Goal: Task Accomplishment & Management: Manage account settings

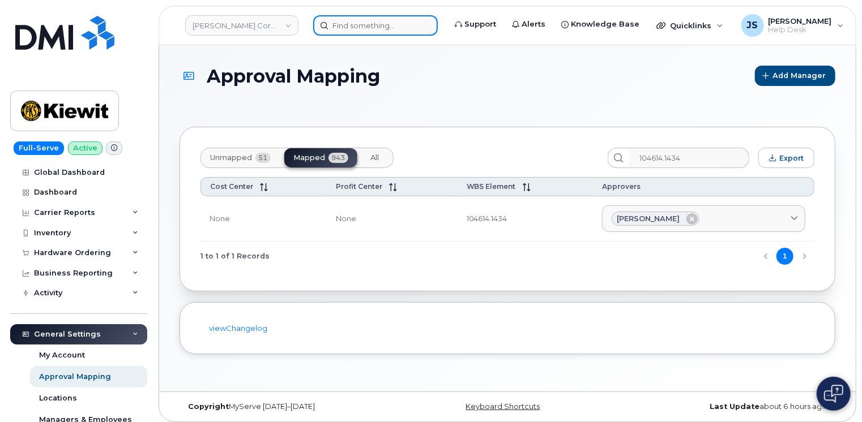
click at [342, 22] on input at bounding box center [375, 25] width 125 height 20
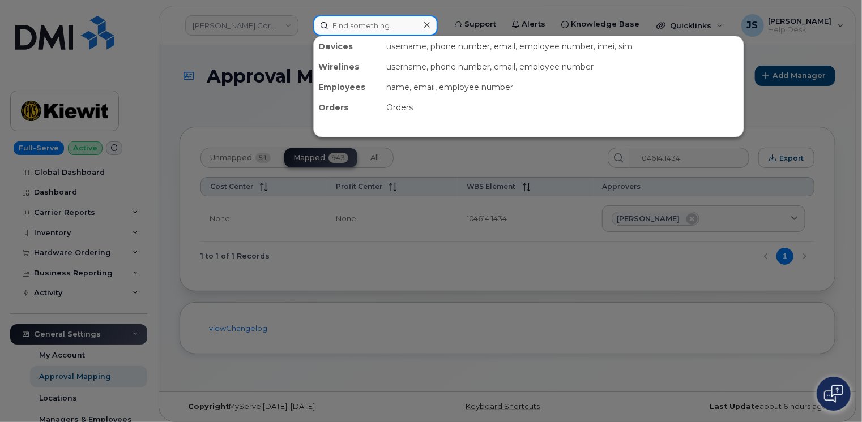
paste input "[PHONE_NUMBER]"
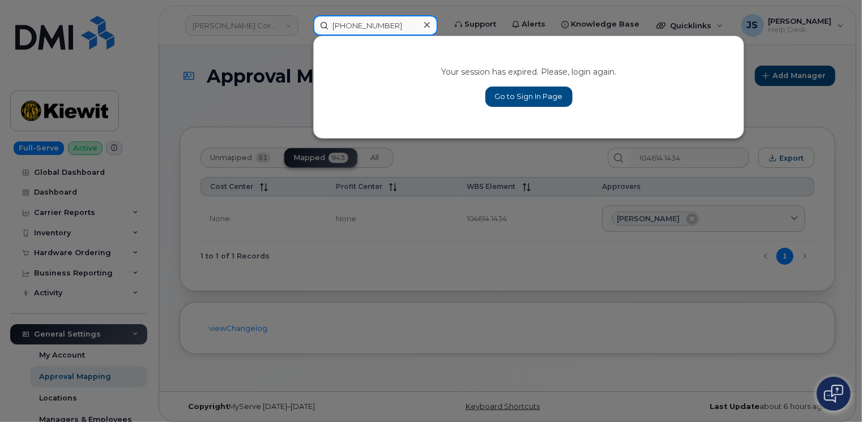
type input "[PHONE_NUMBER]"
click at [535, 93] on link "Go to Sign In Page" at bounding box center [528, 97] width 87 height 20
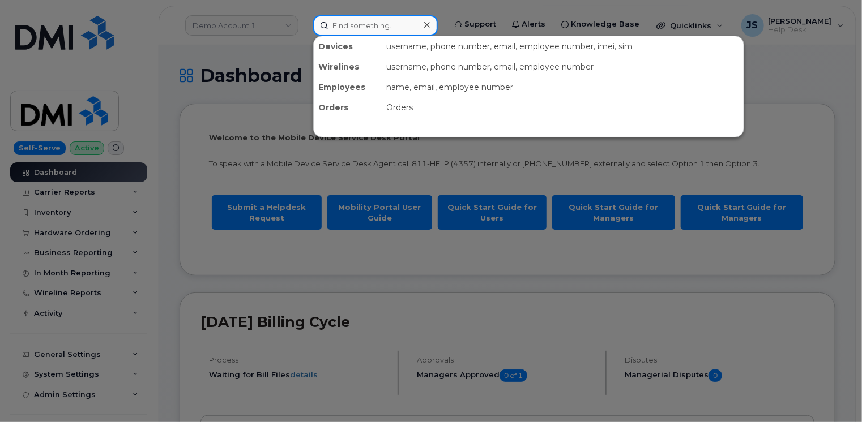
paste input "617-356-3642"
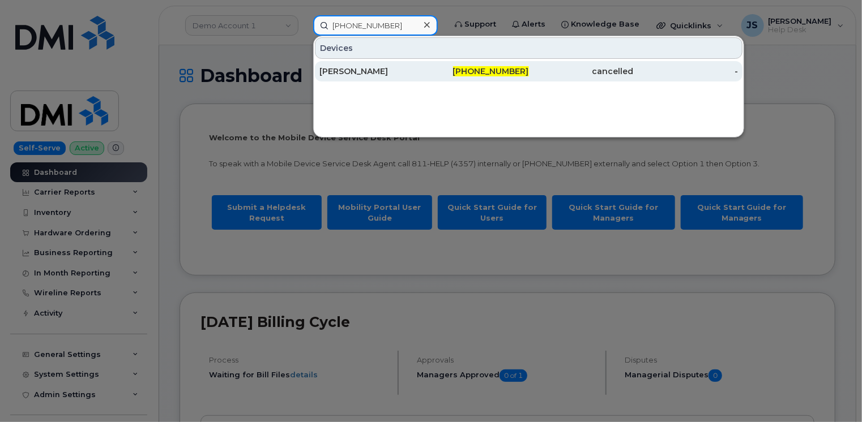
type input "617-356-3642"
click at [357, 69] on div "ROBERT HOLLIE" at bounding box center [371, 71] width 105 height 11
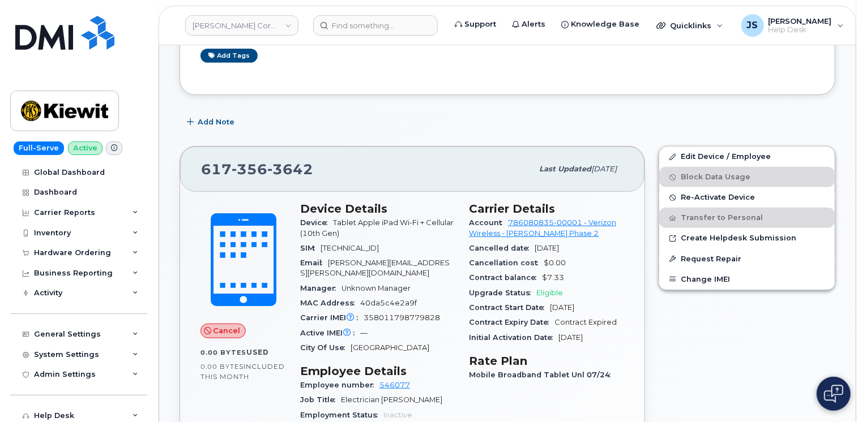
scroll to position [227, 0]
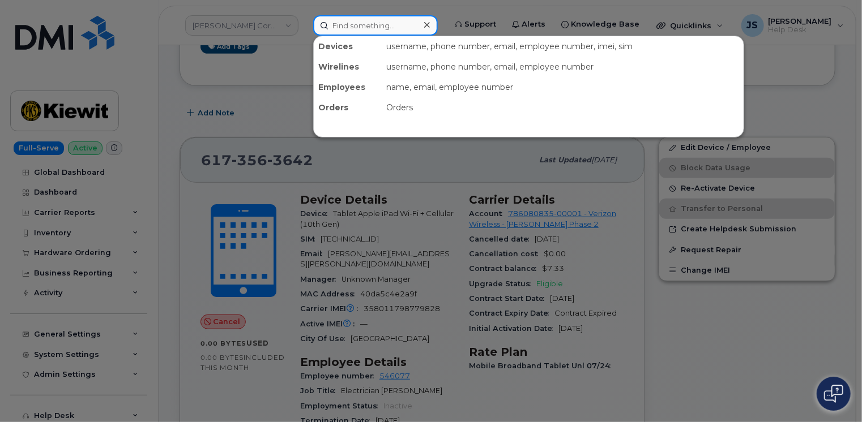
click at [377, 28] on input at bounding box center [375, 25] width 125 height 20
paste input "298469"
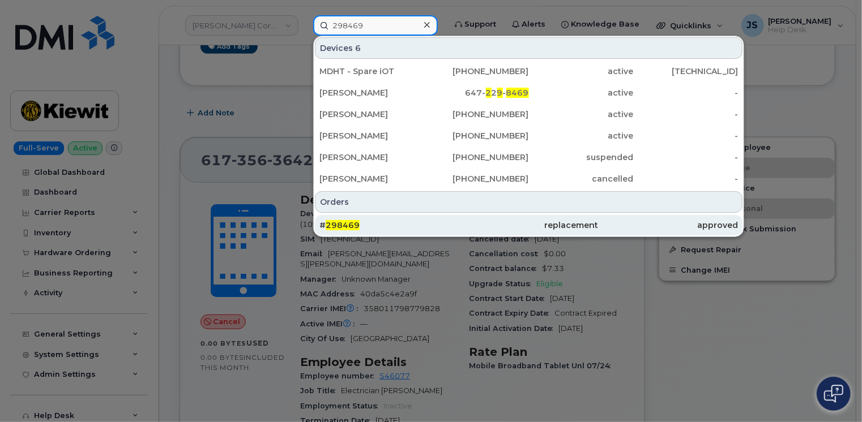
type input "298469"
click at [397, 227] on div "# 298469" at bounding box center [388, 225] width 139 height 11
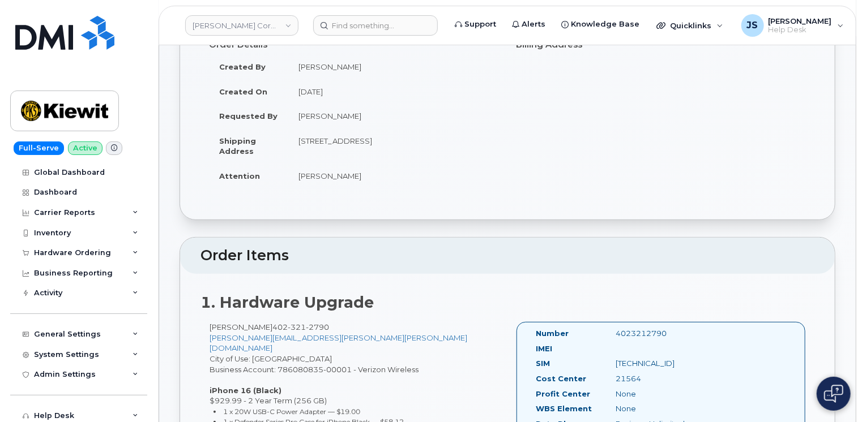
scroll to position [113, 0]
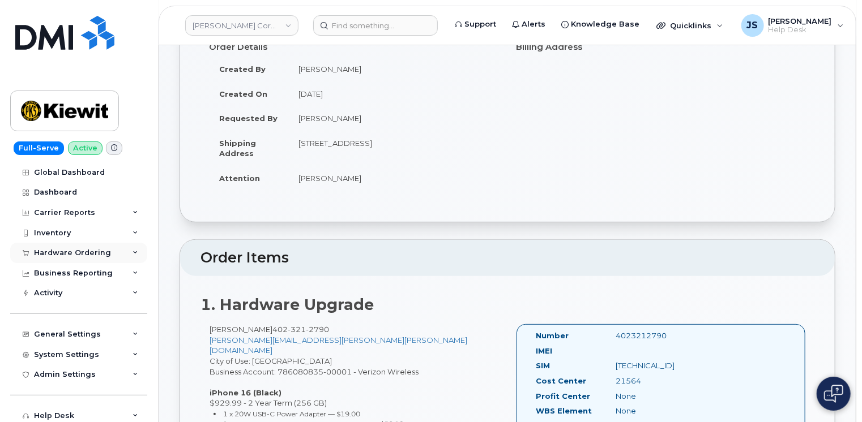
click at [134, 248] on div "Hardware Ordering" at bounding box center [78, 253] width 137 height 20
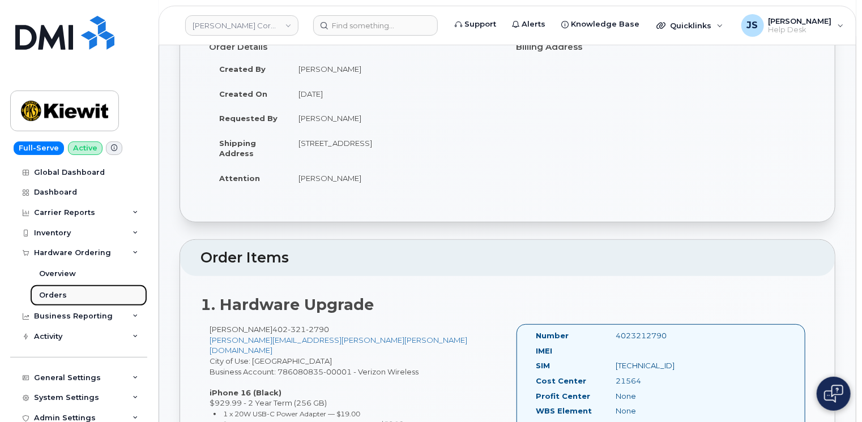
click at [62, 295] on div "Orders" at bounding box center [53, 296] width 28 height 10
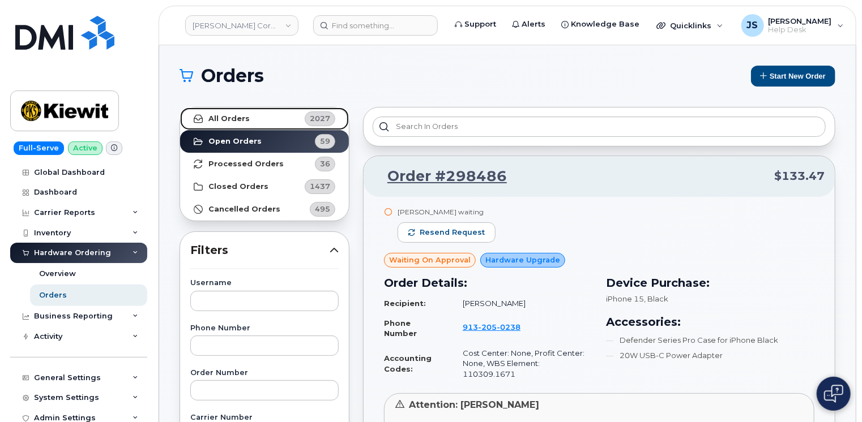
click at [223, 117] on strong "All Orders" at bounding box center [228, 118] width 41 height 9
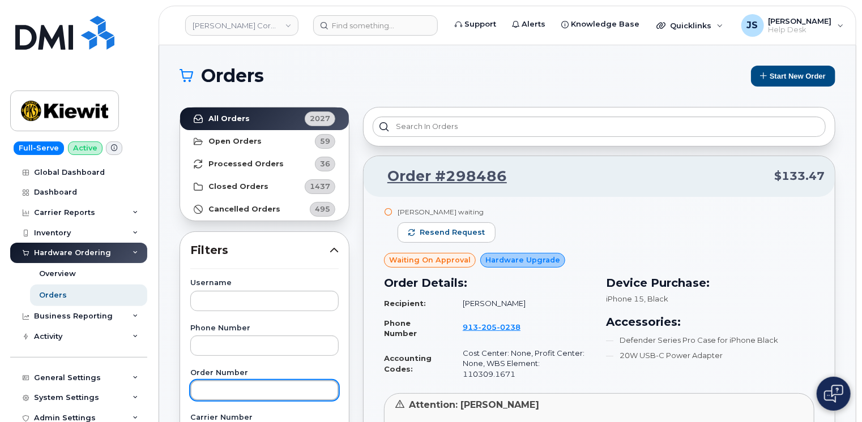
paste input "298469"
type input "298469"
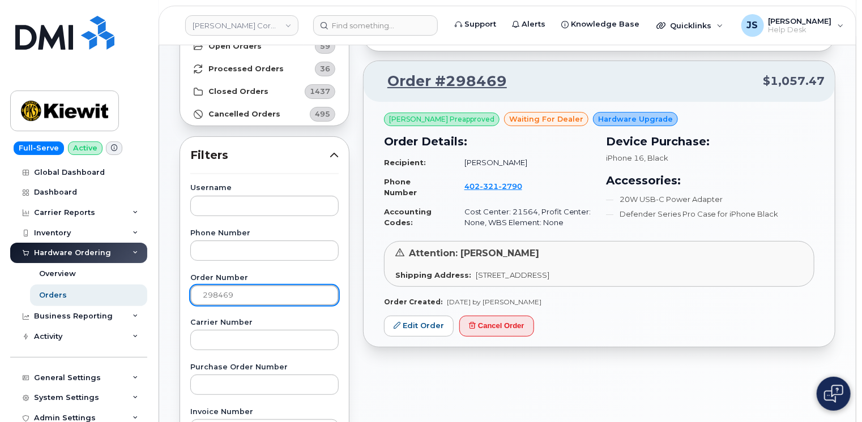
scroll to position [113, 0]
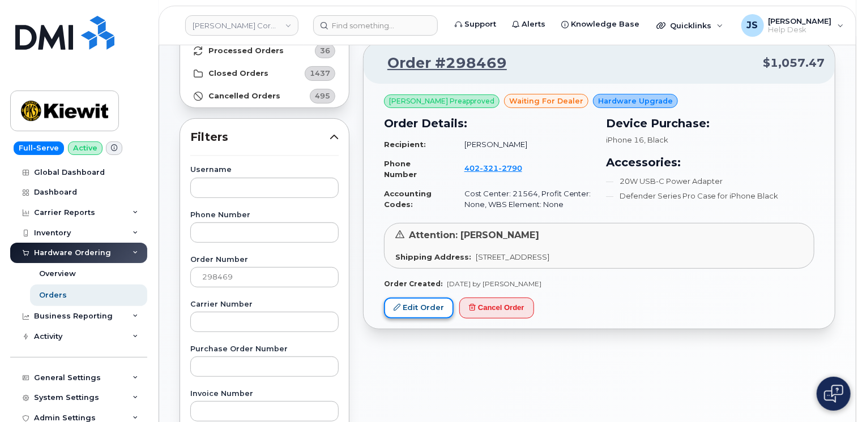
click at [403, 308] on link "Edit Order" at bounding box center [419, 308] width 70 height 21
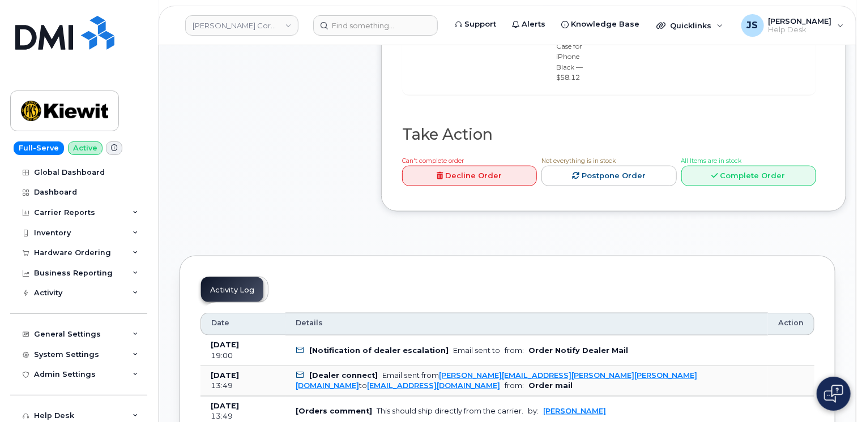
scroll to position [680, 0]
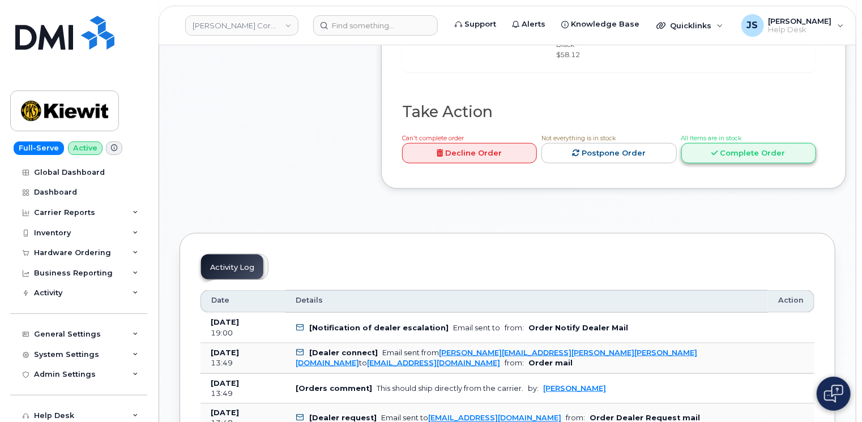
click at [783, 164] on link "Complete Order" at bounding box center [748, 153] width 135 height 21
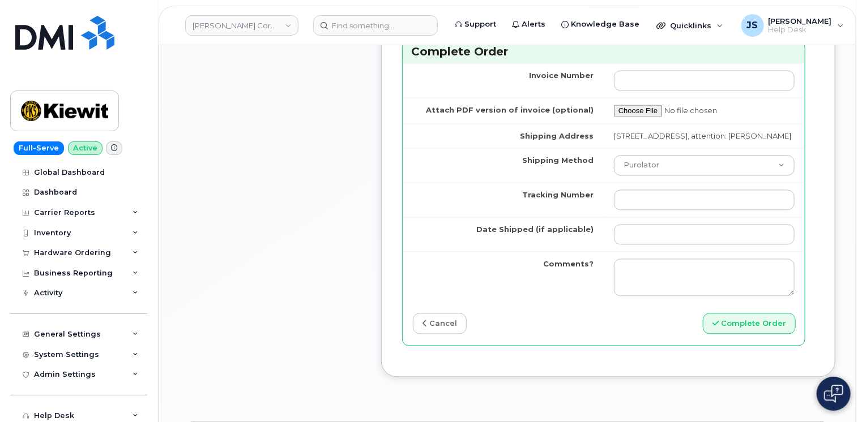
scroll to position [1076, 0]
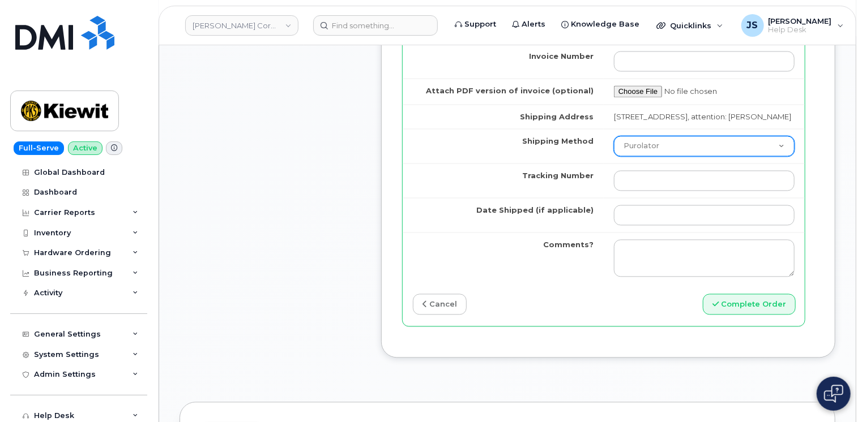
click at [781, 157] on select "Purolator UPS FedEx Canada Post Courier Other Drop Off Pick Up" at bounding box center [704, 146] width 181 height 20
select select "UPS"
click at [620, 152] on select "Purolator UPS FedEx Canada Post Courier Other Drop Off Pick Up" at bounding box center [704, 146] width 181 height 20
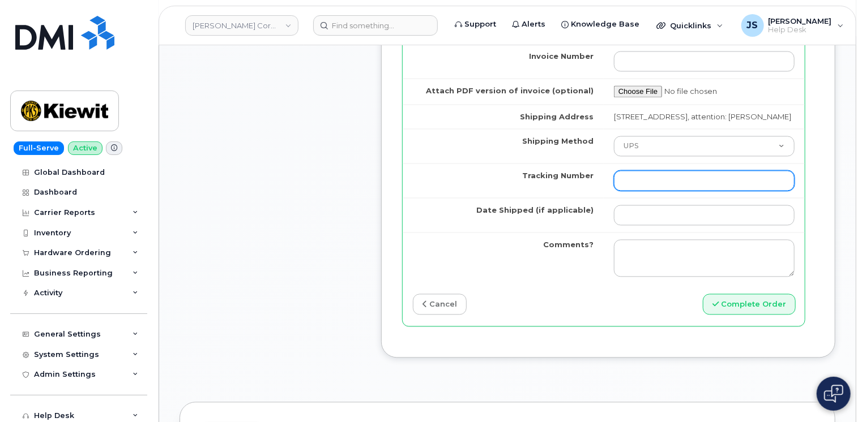
paste input "1ZHF12012914930855"
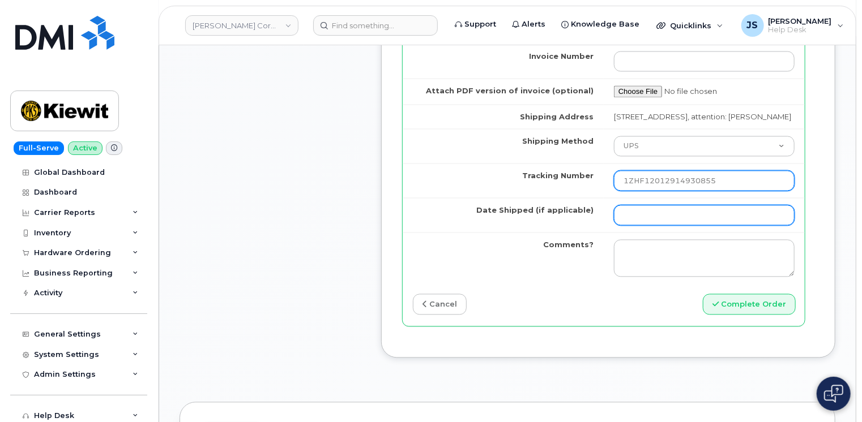
type input "1ZHF12012914930855"
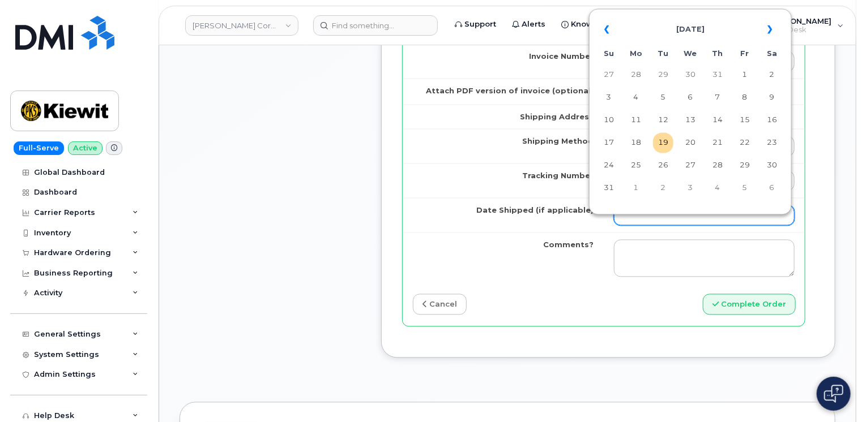
click at [671, 226] on input "Date Shipped (if applicable)" at bounding box center [704, 216] width 181 height 20
click at [641, 146] on td "18" at bounding box center [636, 143] width 20 height 20
type input "[DATE]"
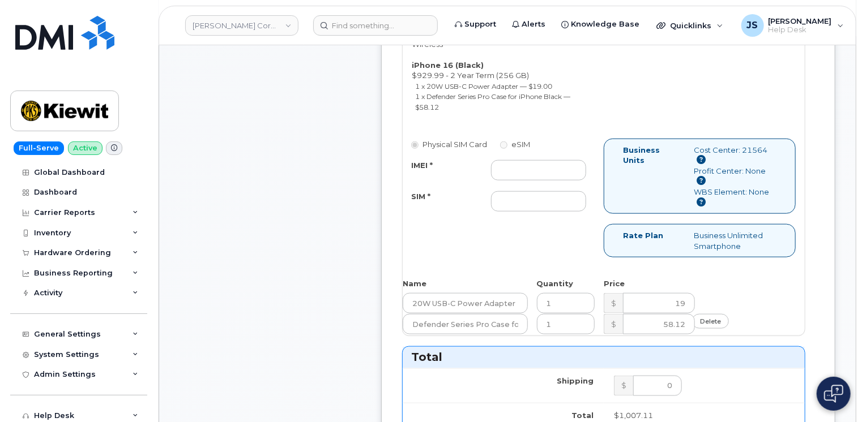
scroll to position [510, 0]
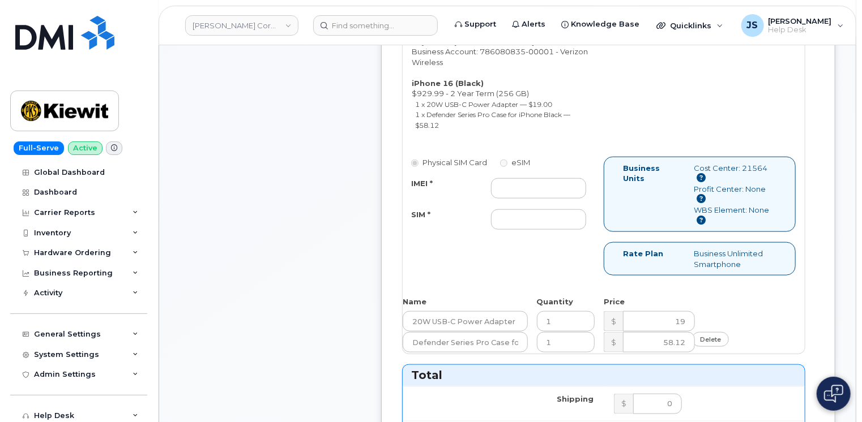
click at [530, 157] on label "eSIM" at bounding box center [515, 162] width 30 height 11
click at [541, 182] on input "IMEI *" at bounding box center [538, 188] width 95 height 20
click at [548, 183] on input "IMEI *" at bounding box center [538, 188] width 95 height 20
paste input "356207321091820"
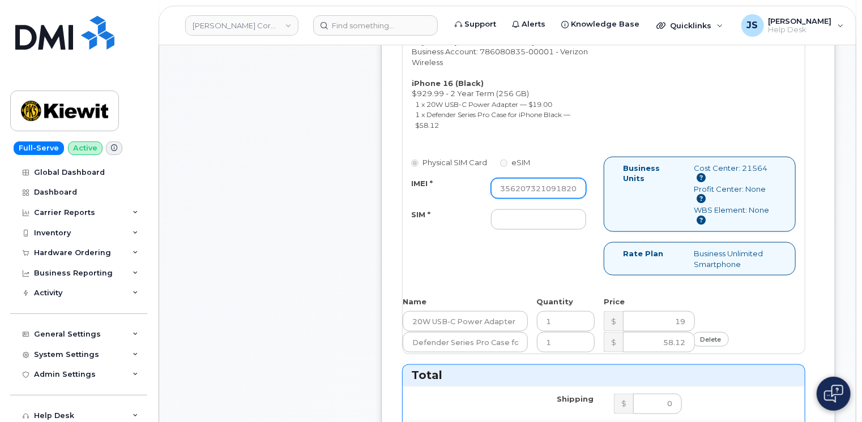
type input "356207321091820"
click at [536, 217] on input "SIM *" at bounding box center [538, 220] width 95 height 20
type input "."
click at [528, 255] on div "Physical SIM Card eSIM IMEI * 356207321091820 SIM * . Business Units Cost Cente…" at bounding box center [604, 222] width 402 height 130
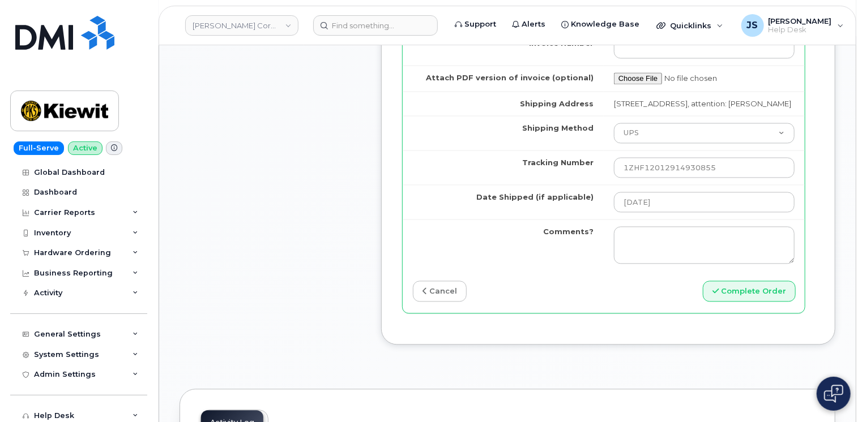
scroll to position [1133, 0]
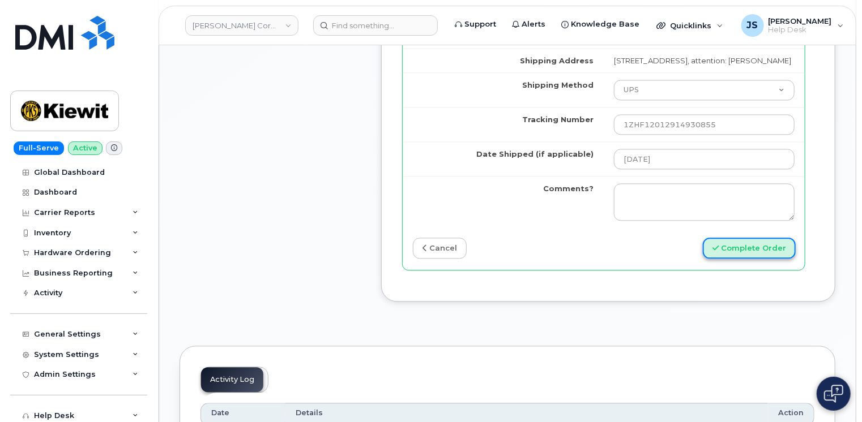
click at [770, 259] on button "Complete Order" at bounding box center [749, 248] width 93 height 21
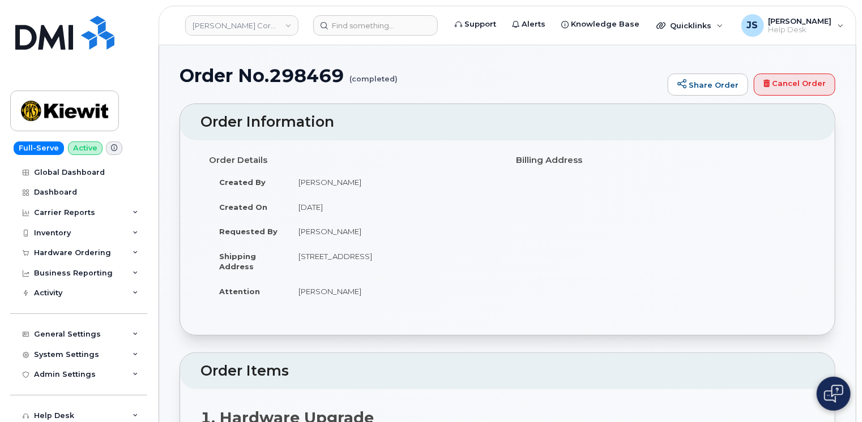
click at [299, 73] on h1 "Order No.298469 (completed)" at bounding box center [421, 76] width 483 height 20
copy h1 "298469"
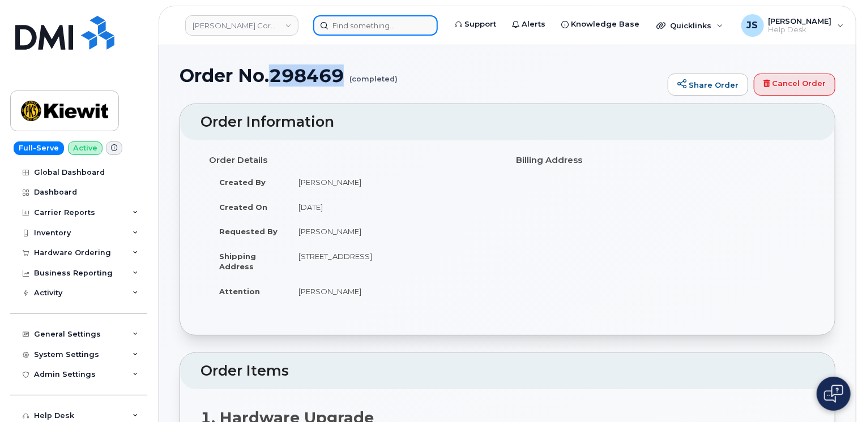
click at [365, 26] on input at bounding box center [375, 25] width 125 height 20
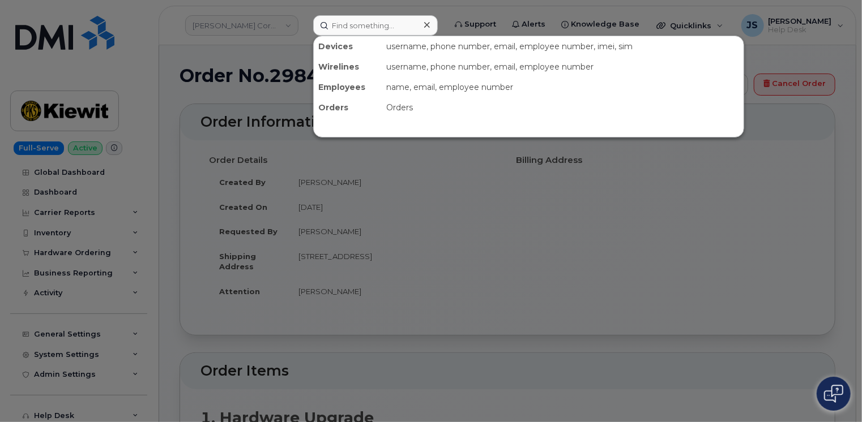
drag, startPoint x: 365, startPoint y: 26, endPoint x: 173, endPoint y: 153, distance: 230.1
click at [173, 153] on div at bounding box center [431, 211] width 862 height 422
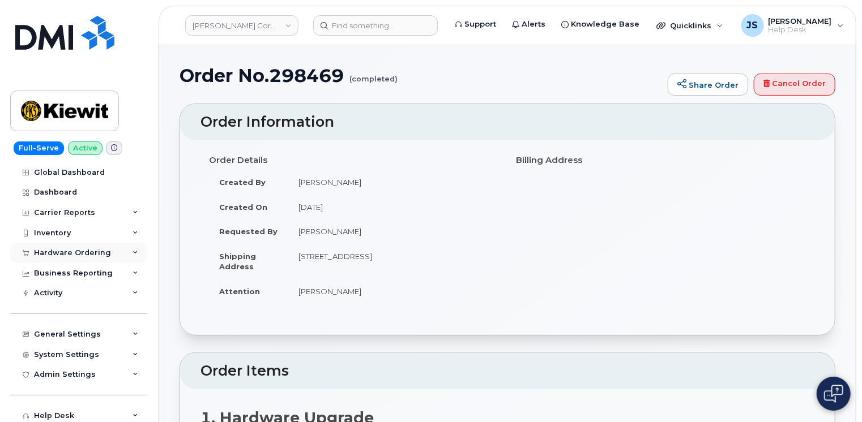
click at [133, 251] on icon at bounding box center [136, 253] width 6 height 6
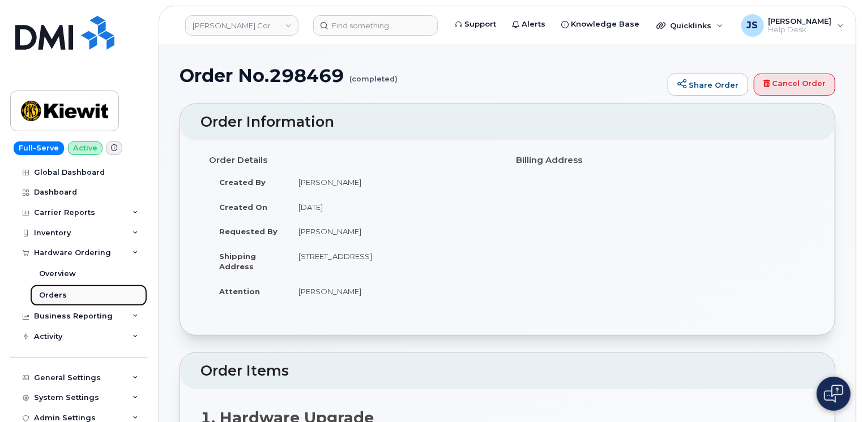
click at [70, 294] on link "Orders" at bounding box center [88, 296] width 117 height 22
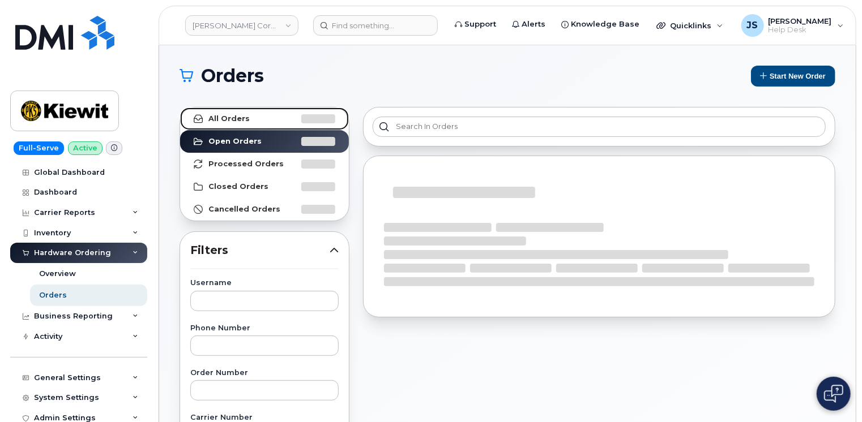
click at [227, 120] on strong "All Orders" at bounding box center [228, 118] width 41 height 9
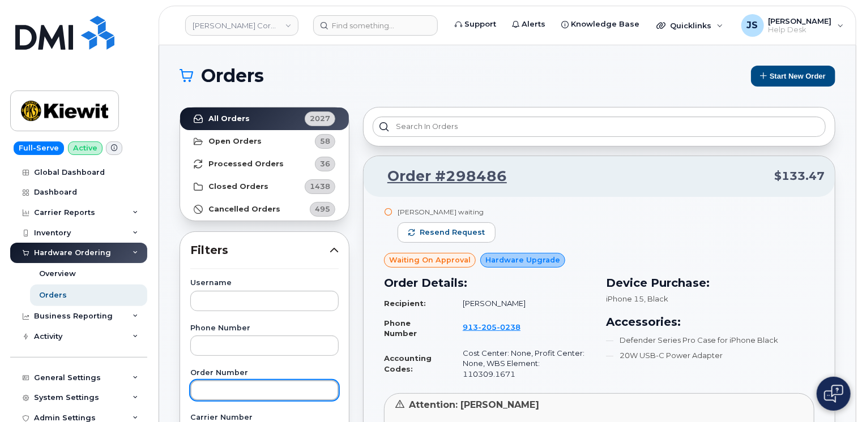
paste input "296855"
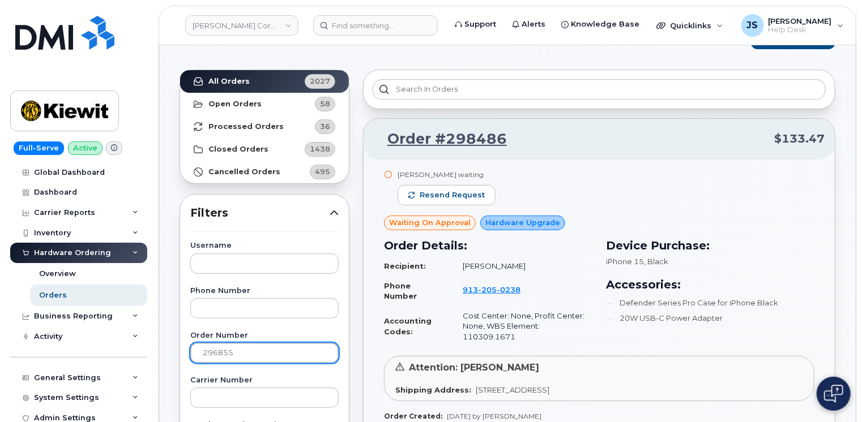
scroll to position [57, 0]
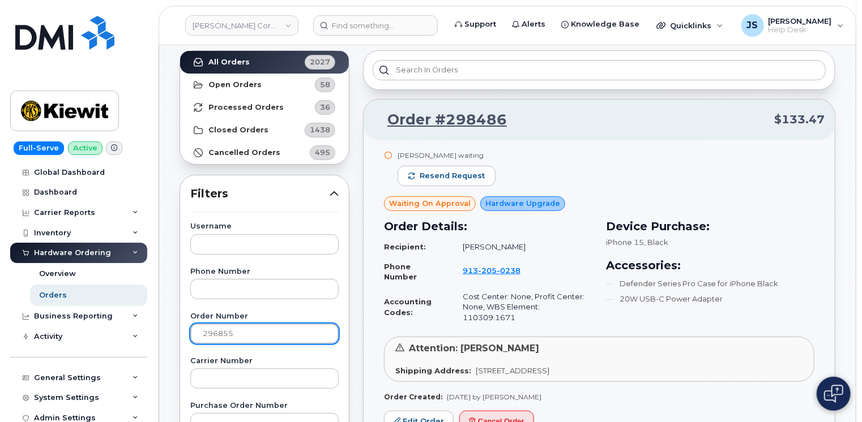
type input "296855"
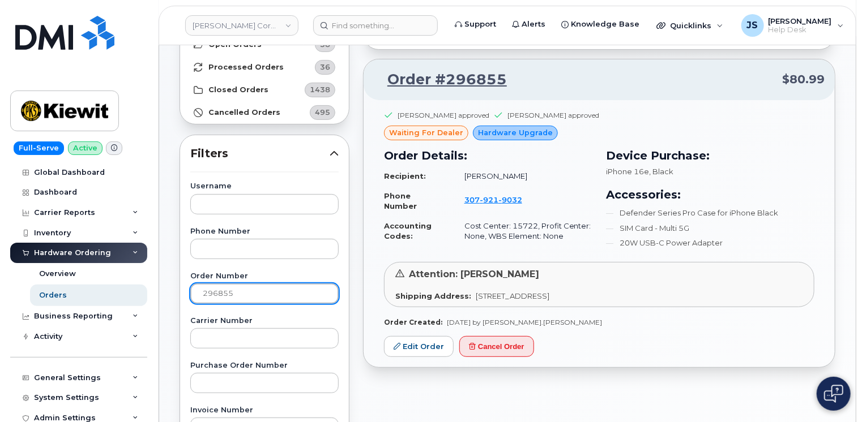
scroll to position [113, 0]
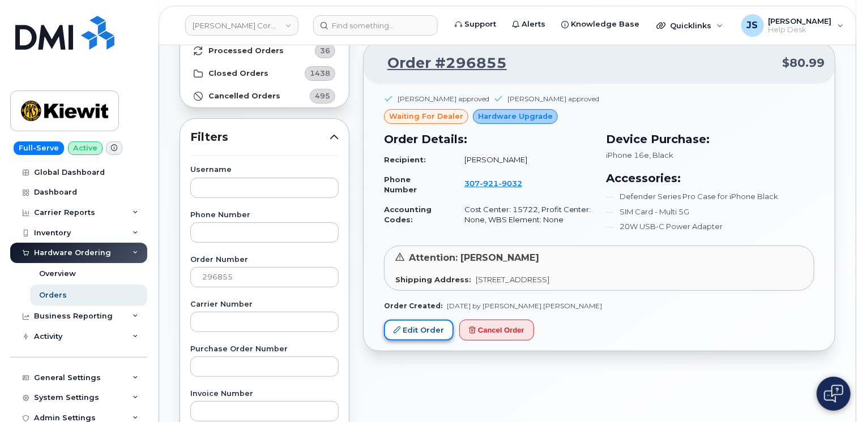
click at [404, 323] on link "Edit Order" at bounding box center [419, 330] width 70 height 21
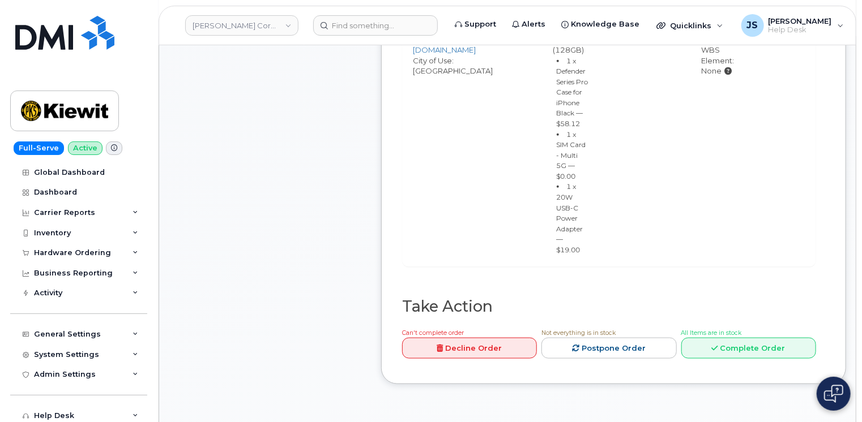
scroll to position [566, 0]
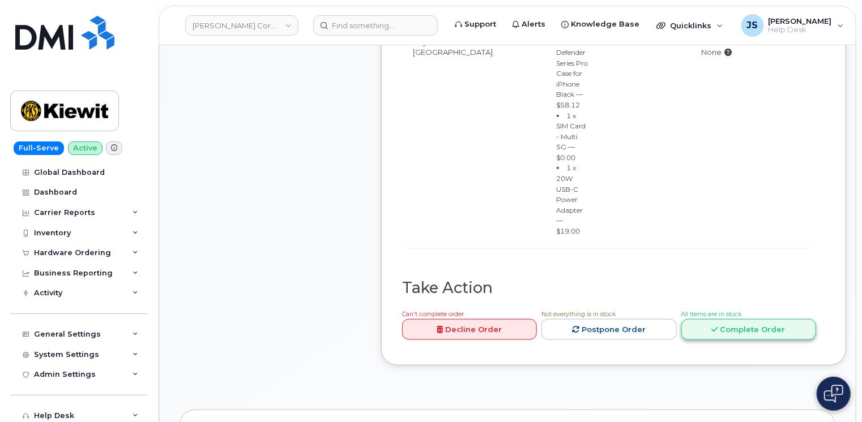
click at [766, 319] on link "Complete Order" at bounding box center [748, 329] width 135 height 21
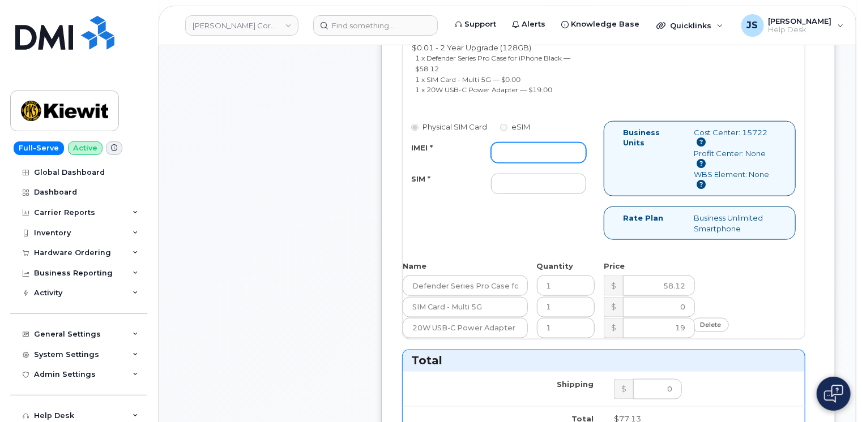
paste input "358017329154431"
type input "358017329154431"
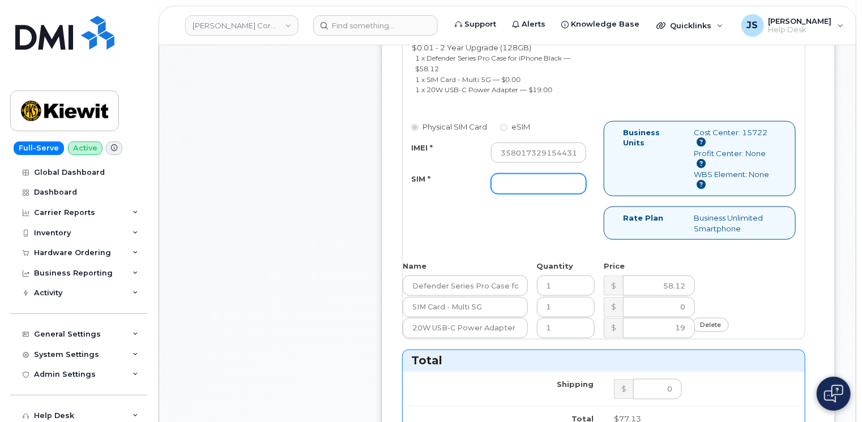
click at [518, 178] on input "SIM *" at bounding box center [538, 184] width 95 height 20
type input "n/a"
click at [391, 198] on div "Dealer Request has been sent to mobilitysupport@dminc.com at Aug 15, 2025 11:57…" at bounding box center [608, 370] width 454 height 1079
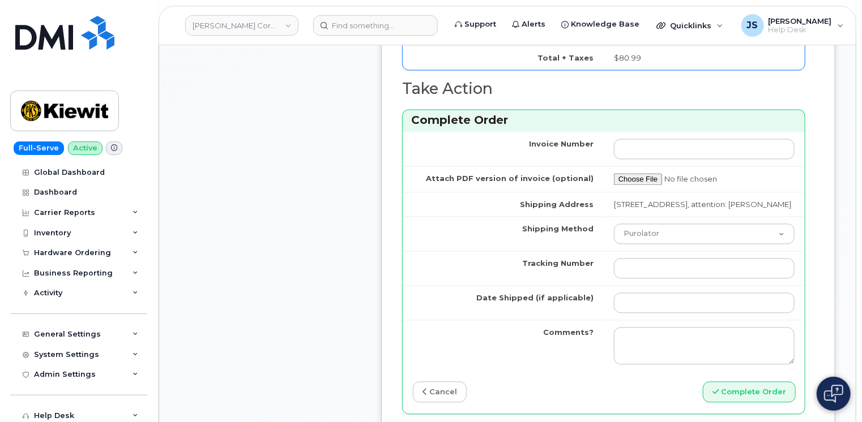
scroll to position [1133, 0]
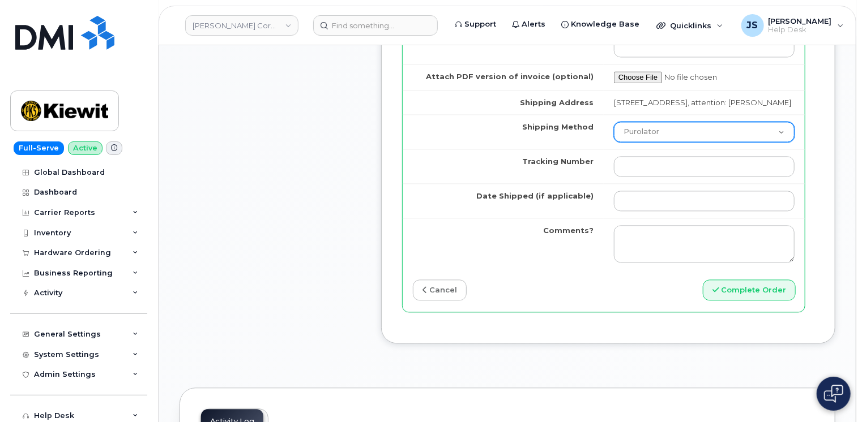
click at [698, 131] on select "Purolator UPS FedEx Canada Post Courier Other Drop Off Pick Up" at bounding box center [704, 132] width 181 height 20
select select "UPS"
click at [614, 122] on select "Purolator UPS FedEx Canada Post Courier Other Drop Off Pick Up" at bounding box center [704, 132] width 181 height 20
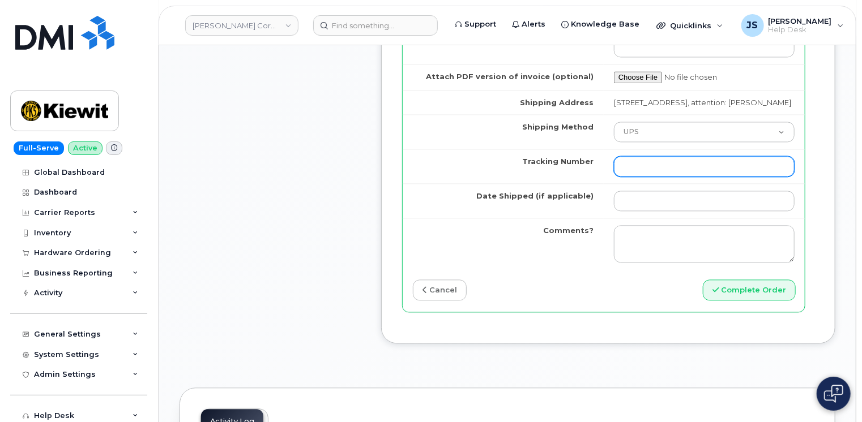
paste input "1Z3W39X62453404520"
type input "1Z3W39X62453404520"
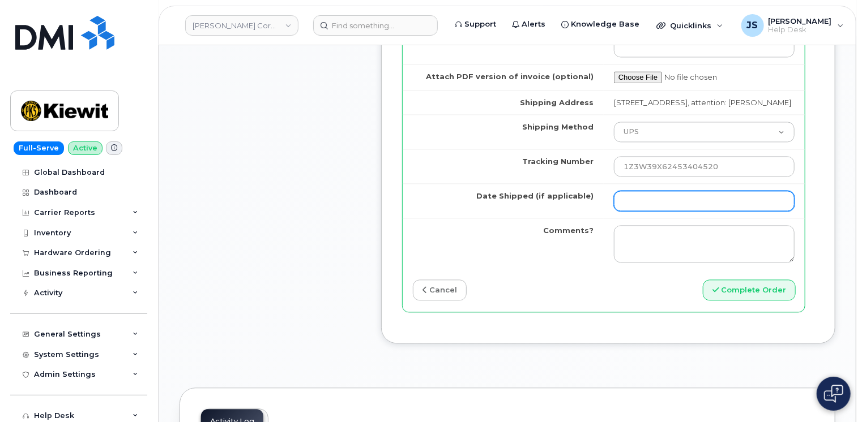
click at [641, 197] on input "Date Shipped (if applicable)" at bounding box center [704, 201] width 181 height 20
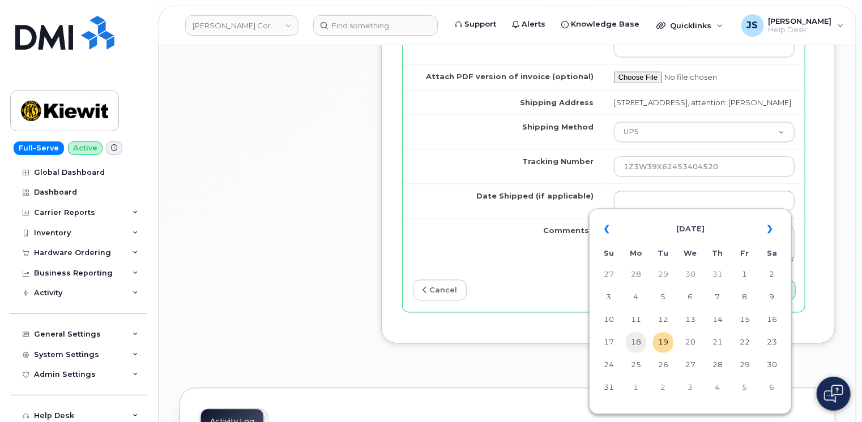
click at [637, 342] on td "18" at bounding box center [636, 342] width 20 height 20
type input "2025-08-18"
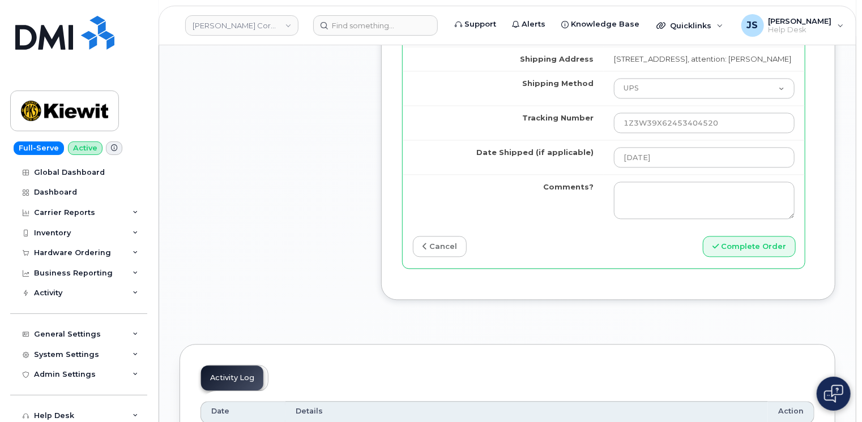
scroll to position [1189, 0]
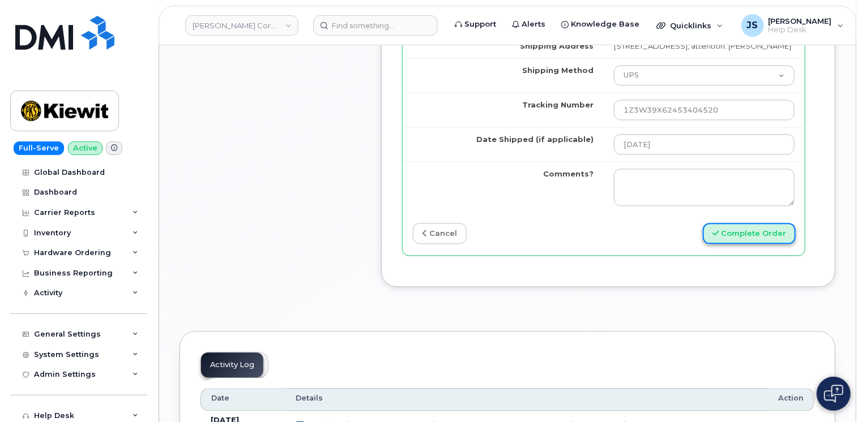
click at [750, 229] on button "Complete Order" at bounding box center [749, 233] width 93 height 21
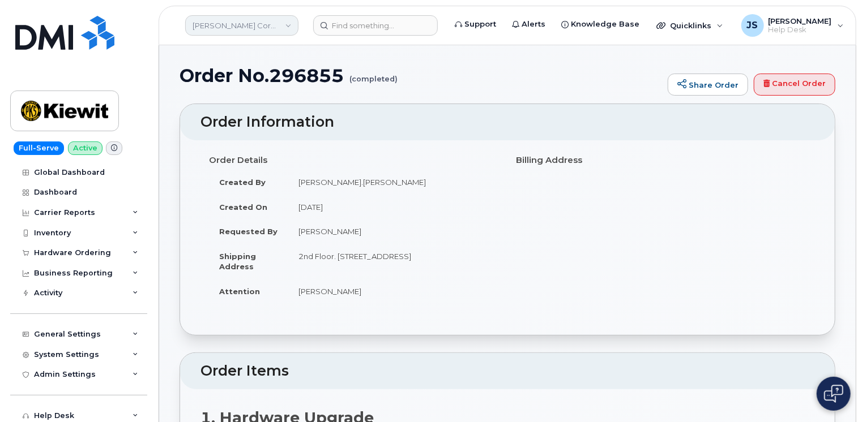
click at [270, 31] on link "[PERSON_NAME] Corporation" at bounding box center [241, 25] width 113 height 20
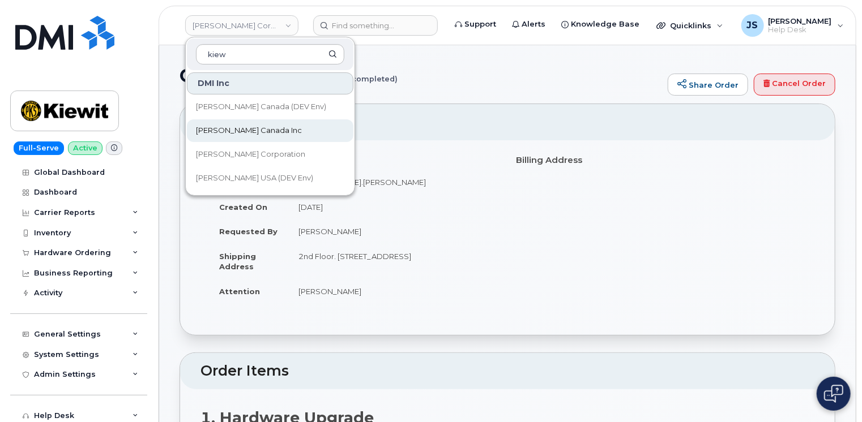
type input "kiew"
click at [240, 128] on span "[PERSON_NAME] Canada Inc" at bounding box center [249, 130] width 106 height 11
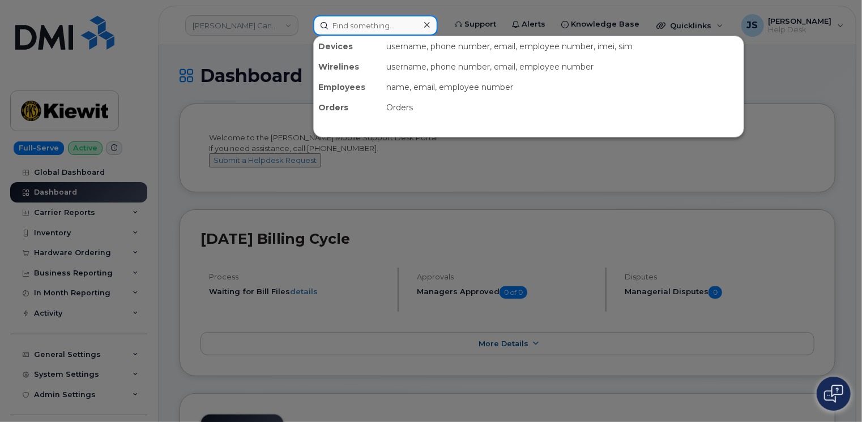
paste input "5142297763"
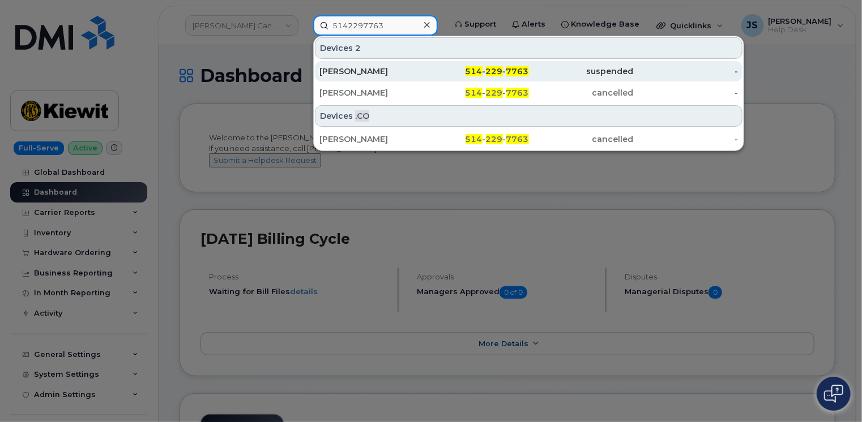
type input "5142297763"
click at [371, 68] on div "[PERSON_NAME]" at bounding box center [371, 71] width 105 height 11
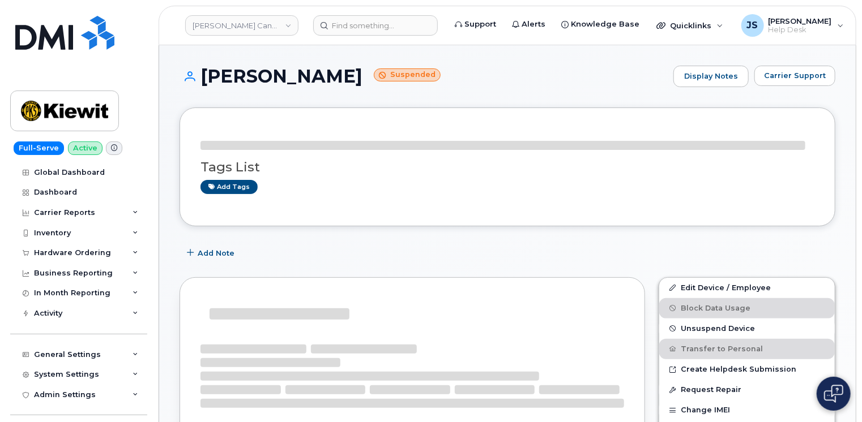
click at [111, 144] on span at bounding box center [114, 149] width 16 height 14
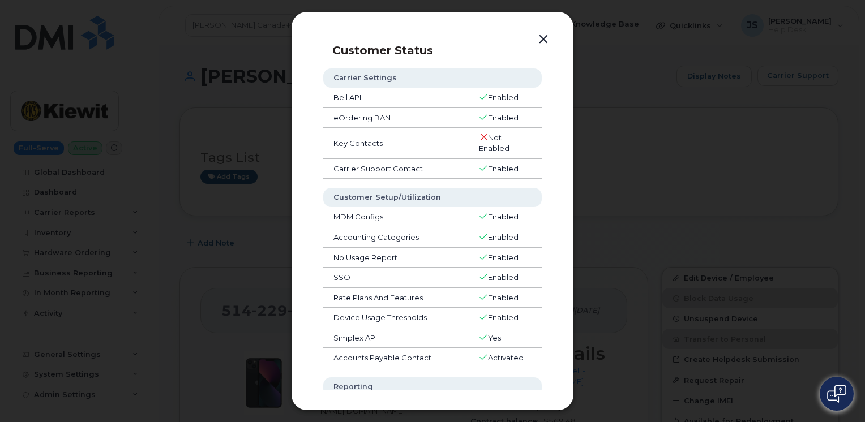
click at [544, 40] on button "button" at bounding box center [543, 40] width 17 height 16
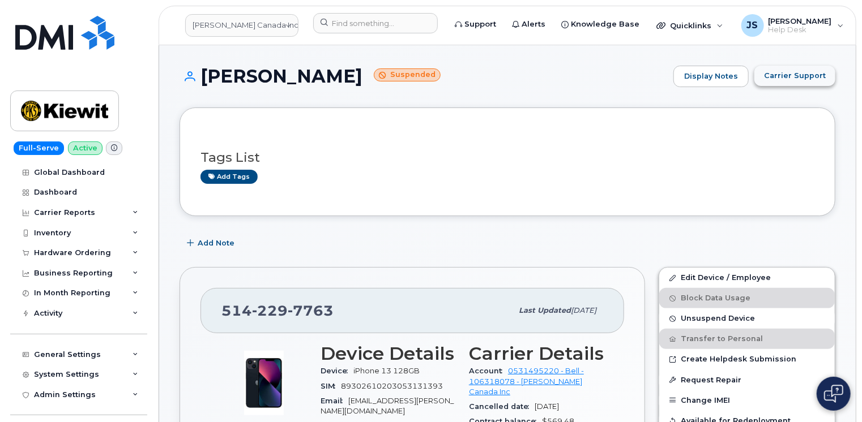
click at [810, 78] on span "Carrier Support" at bounding box center [795, 75] width 62 height 11
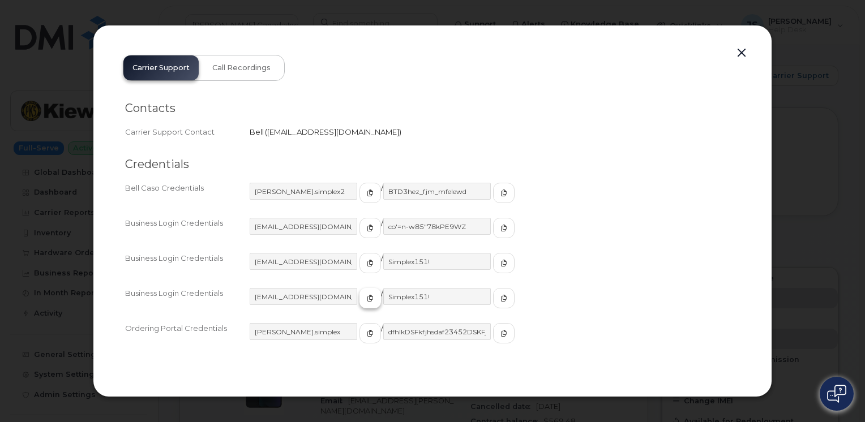
click at [367, 302] on icon "button" at bounding box center [370, 298] width 7 height 7
click at [501, 300] on icon "button" at bounding box center [504, 298] width 7 height 7
click at [367, 263] on icon "button" at bounding box center [370, 263] width 7 height 7
click at [501, 264] on icon "button" at bounding box center [504, 263] width 7 height 7
click at [367, 227] on icon "button" at bounding box center [370, 228] width 7 height 7
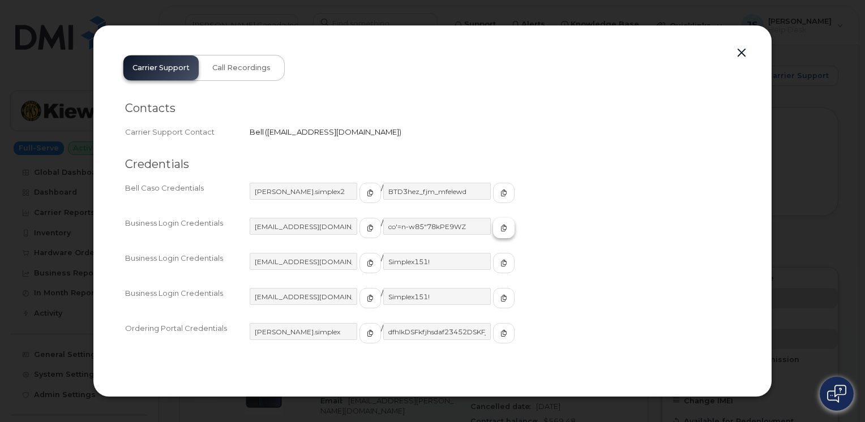
click at [501, 225] on icon "button" at bounding box center [504, 228] width 7 height 7
click at [367, 194] on icon "button" at bounding box center [370, 193] width 7 height 7
drag, startPoint x: 351, startPoint y: 304, endPoint x: 345, endPoint y: 313, distance: 11.2
click at [345, 313] on div "[EMAIL_ADDRESS][DOMAIN_NAME] / Simplex151!" at bounding box center [495, 303] width 490 height 31
click at [367, 296] on icon "button" at bounding box center [370, 298] width 7 height 7
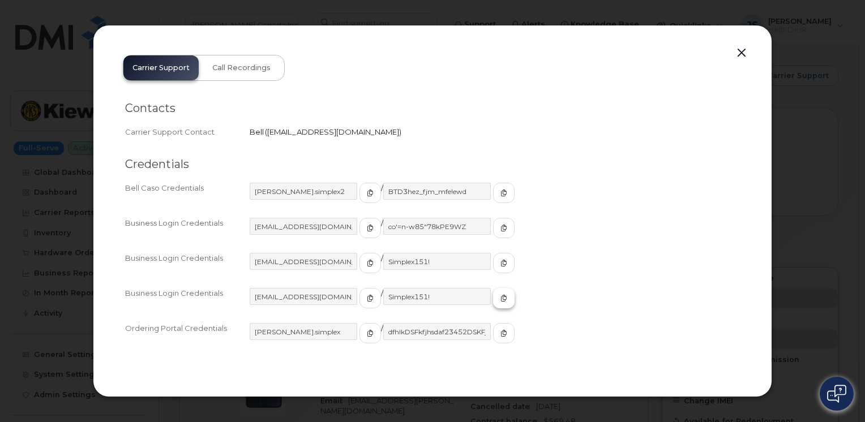
click at [501, 299] on icon "button" at bounding box center [504, 298] width 7 height 7
click at [360, 257] on button "button" at bounding box center [371, 263] width 22 height 20
click at [501, 262] on icon "button" at bounding box center [504, 263] width 7 height 7
click at [365, 294] on span "button" at bounding box center [370, 298] width 10 height 10
click at [499, 301] on span "button" at bounding box center [504, 298] width 10 height 10
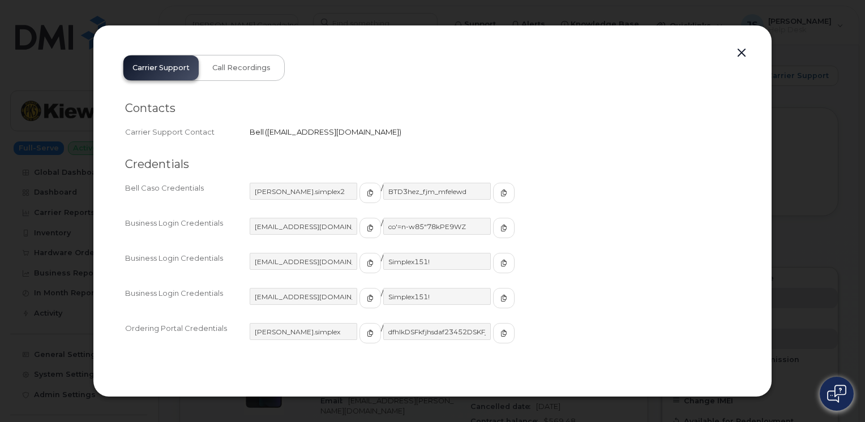
click at [742, 51] on button "button" at bounding box center [741, 53] width 17 height 16
